Goal: Information Seeking & Learning: Learn about a topic

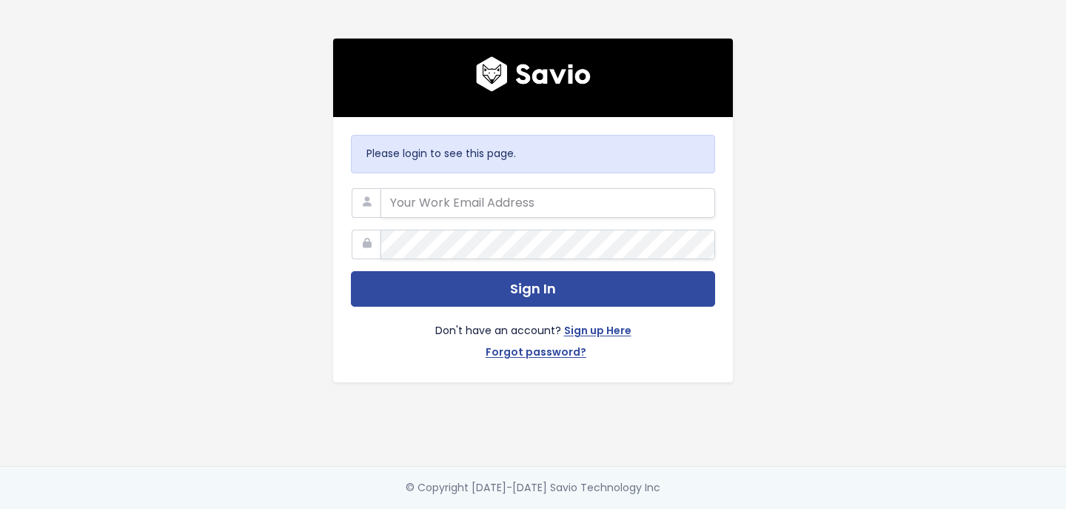
type input "efma@storylane.io"
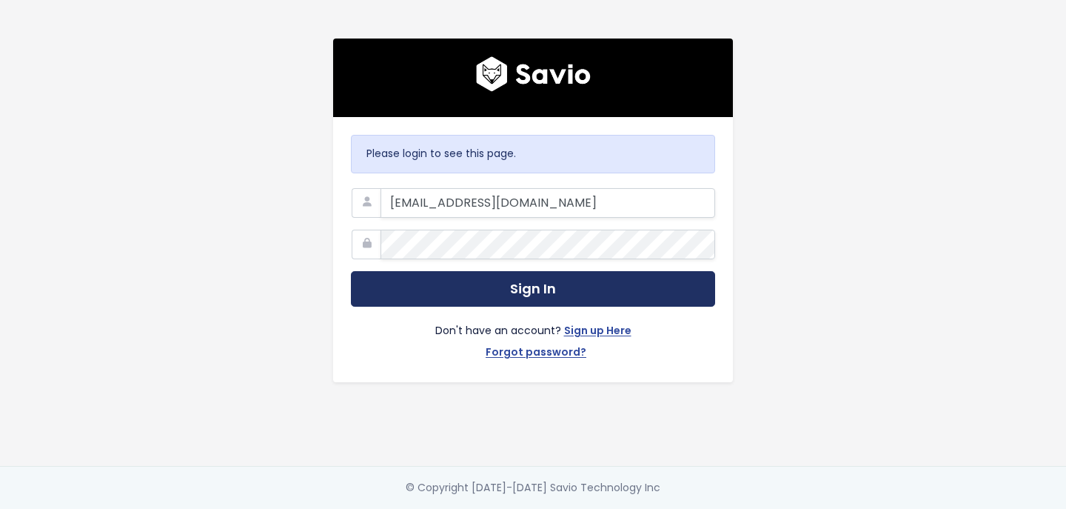
click at [594, 295] on button "Sign In" at bounding box center [533, 289] width 364 height 36
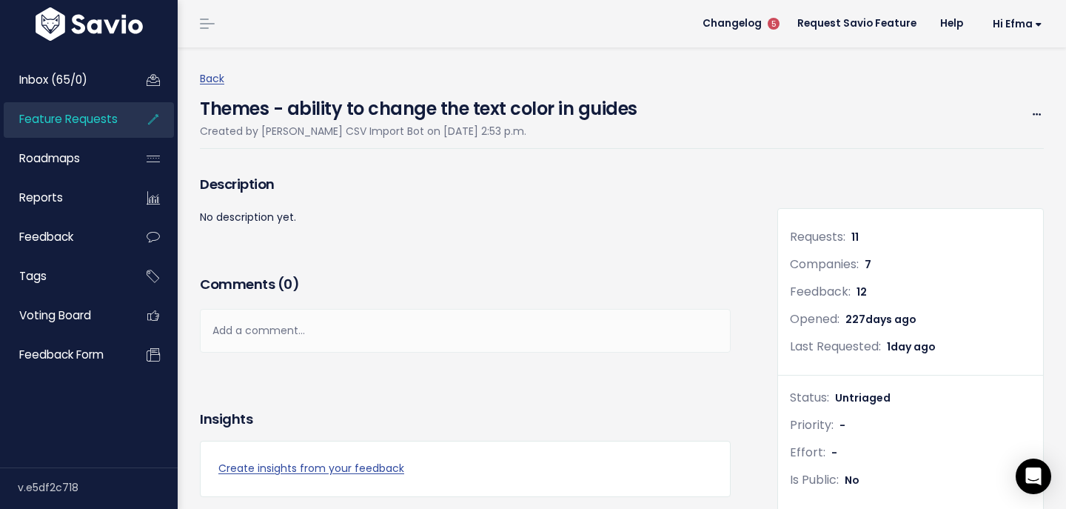
click at [86, 124] on span "Feature Requests" at bounding box center [68, 119] width 98 height 16
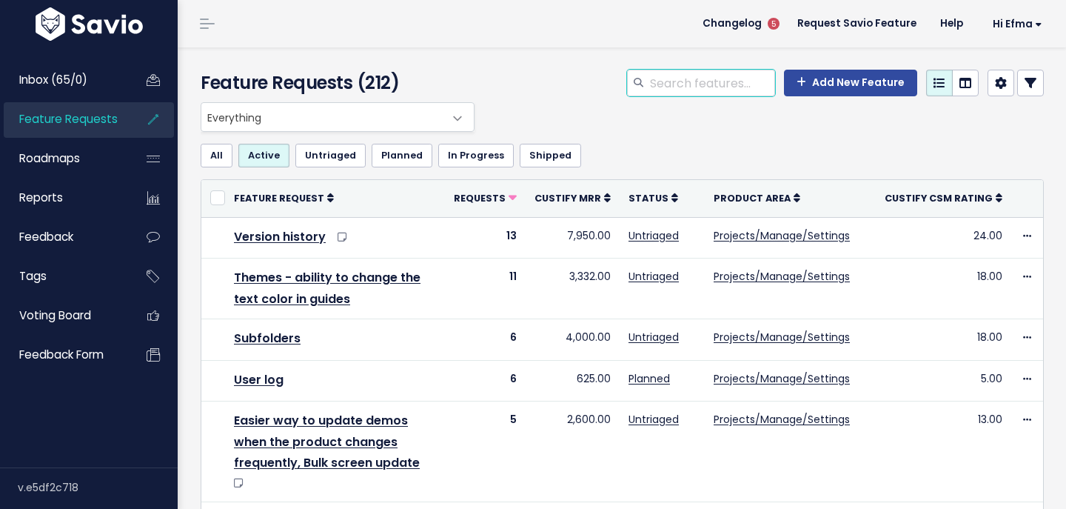
click at [671, 81] on input "search" at bounding box center [711, 83] width 127 height 27
type input "product tour"
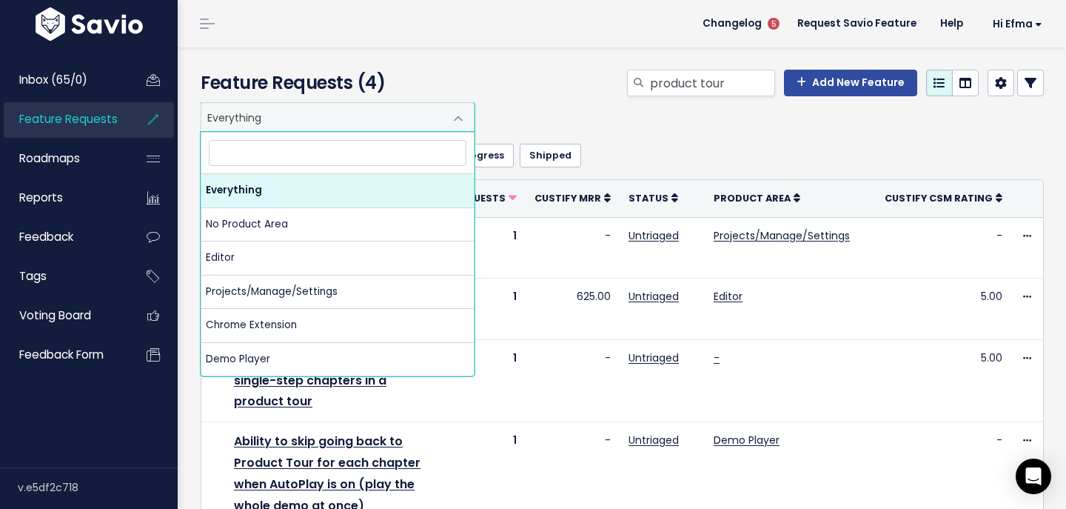
click at [384, 108] on span "Everything" at bounding box center [322, 117] width 243 height 28
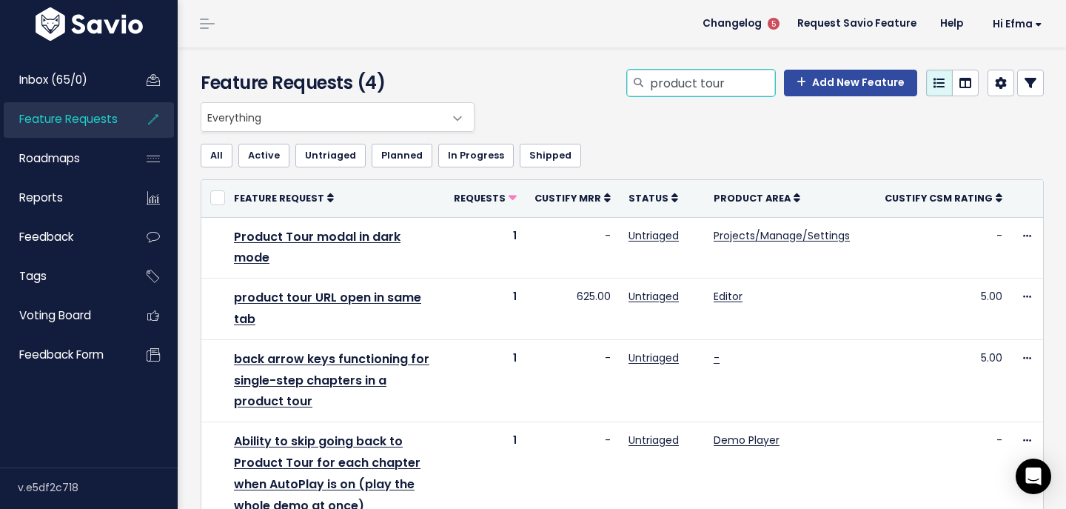
click at [714, 81] on input "product tour" at bounding box center [711, 83] width 127 height 27
type input "convert cta"
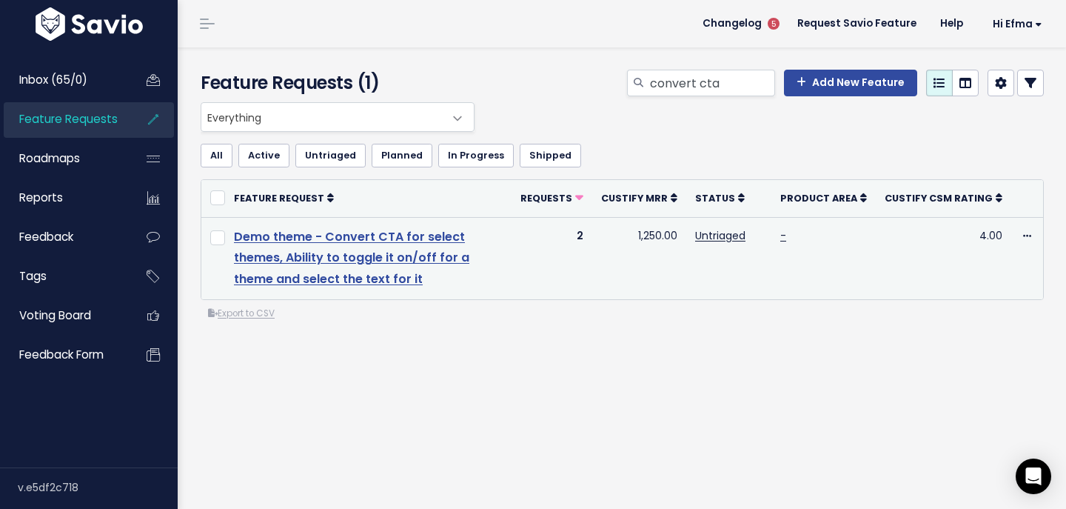
click at [440, 232] on link "Demo theme - Convert CTA for select themes, Ability to toggle it on/off for a t…" at bounding box center [351, 258] width 235 height 60
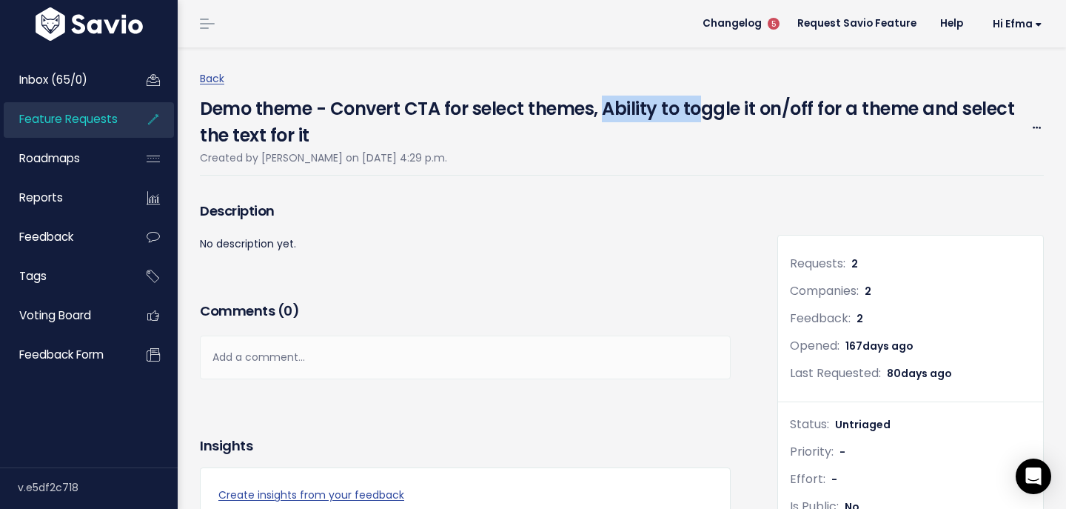
drag, startPoint x: 604, startPoint y: 102, endPoint x: 703, endPoint y: 108, distance: 98.6
click at [703, 108] on h4 "Demo theme - Convert CTA for select themes, Ability to toggle it on/off for a t…" at bounding box center [609, 118] width 818 height 61
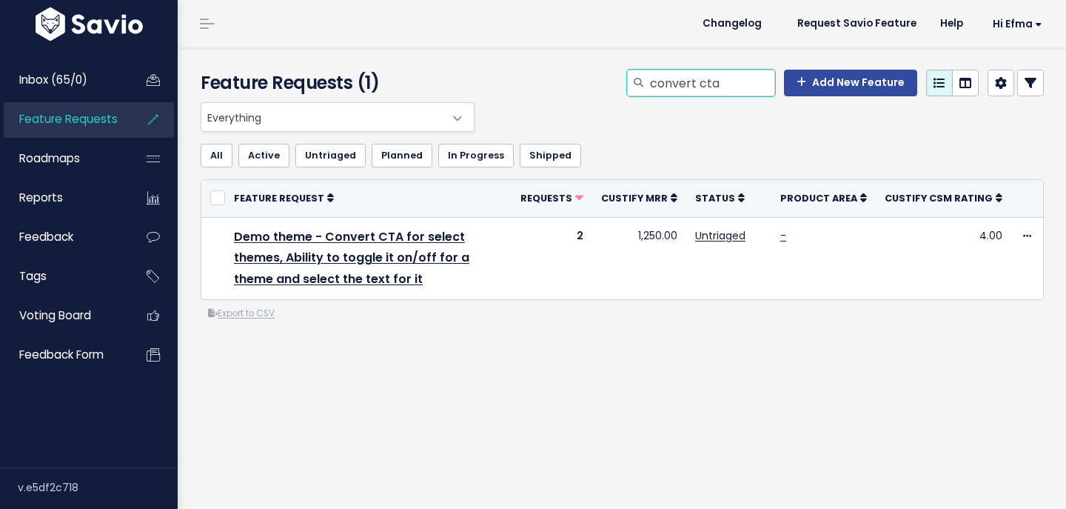
click at [734, 82] on input "convert cta" at bounding box center [711, 83] width 127 height 27
type input "product tour"
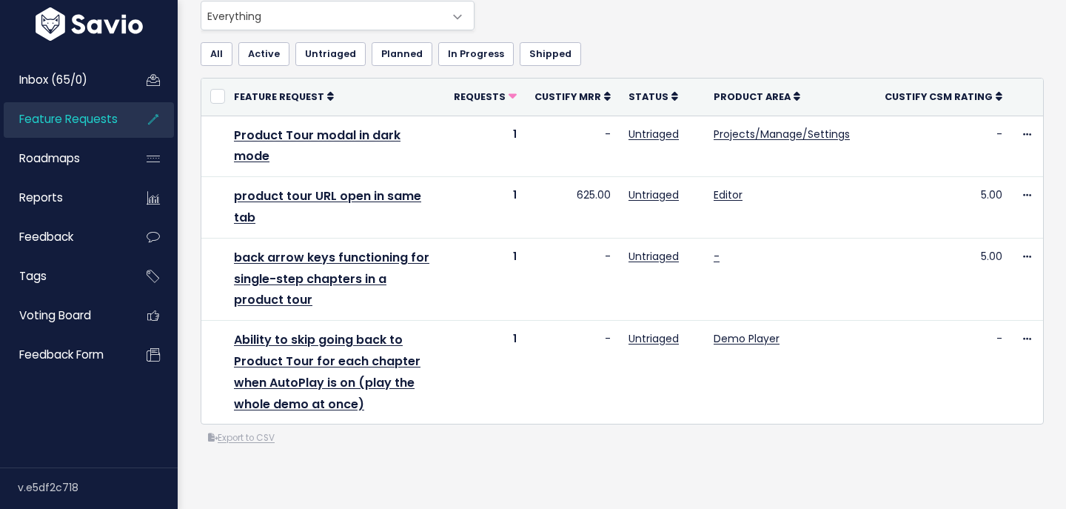
scroll to position [117, 0]
